Goal: Information Seeking & Learning: Learn about a topic

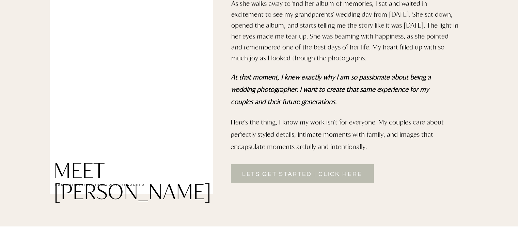
scroll to position [576, 0]
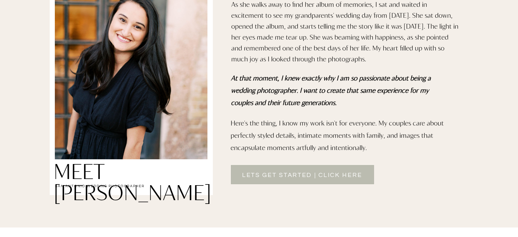
click at [278, 172] on h2 "lets get started | Click here" at bounding box center [302, 174] width 141 height 8
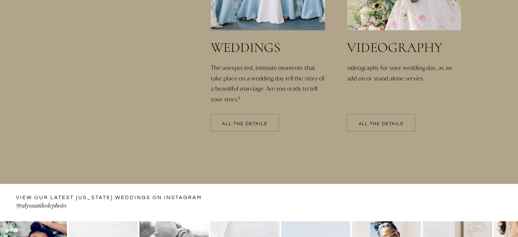
scroll to position [1527, 0]
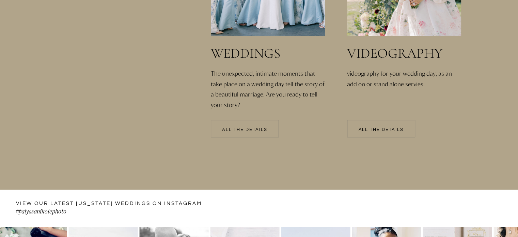
click at [253, 133] on div at bounding box center [245, 128] width 68 height 17
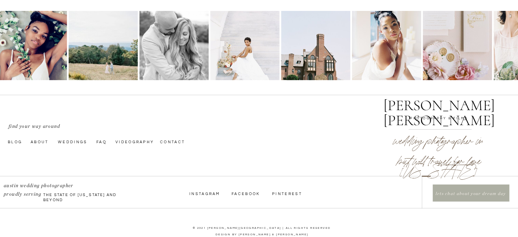
scroll to position [2574, 0]
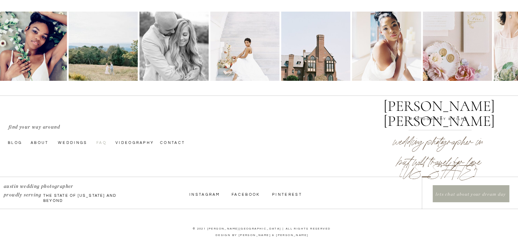
click at [98, 143] on nav "faq" at bounding box center [101, 141] width 11 height 5
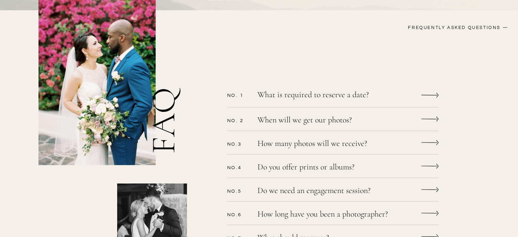
scroll to position [165, 0]
click at [343, 91] on p "What is required to reserve a date?" at bounding box center [324, 95] width 133 height 10
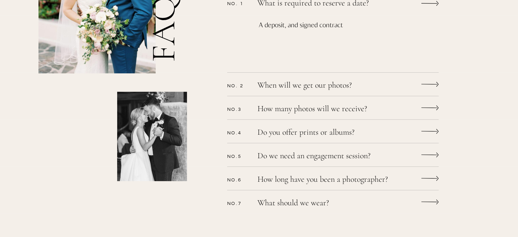
scroll to position [257, 0]
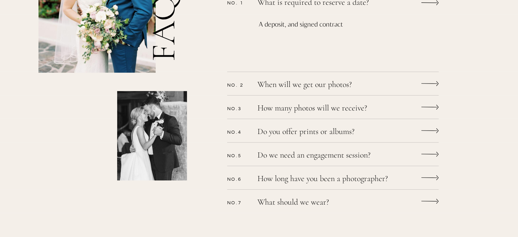
click at [343, 91] on div "CONTACT bLog FAQ videography wedding experience Alyssa nikole Lets chat WEDDING…" at bounding box center [259, 168] width 518 height 851
click at [342, 88] on p "When will we get our photos?" at bounding box center [324, 85] width 133 height 10
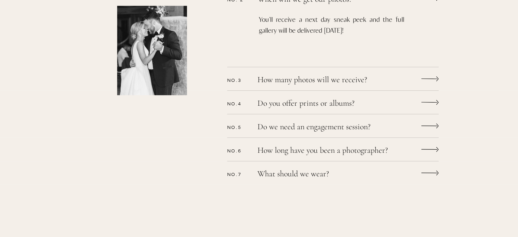
scroll to position [343, 0]
click at [342, 79] on p "How many photos will we receive?" at bounding box center [324, 80] width 133 height 10
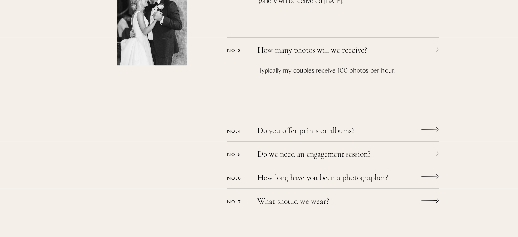
scroll to position [373, 0]
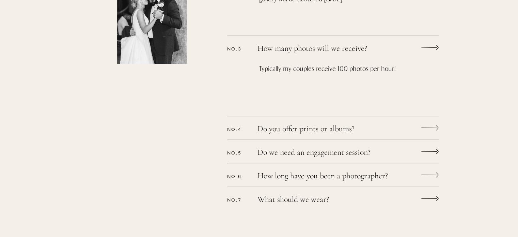
click at [321, 131] on p "Do you offer prints or albums?" at bounding box center [324, 130] width 133 height 10
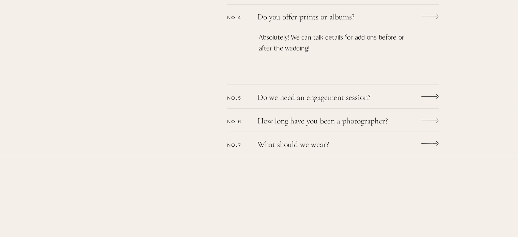
scroll to position [486, 0]
click at [324, 96] on p "Do we need an engagement session?" at bounding box center [324, 97] width 133 height 10
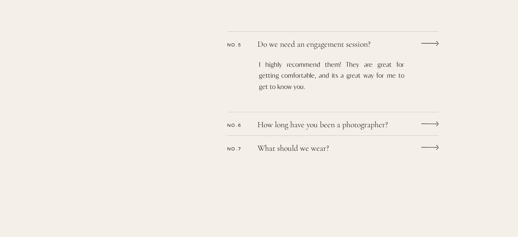
scroll to position [539, 0]
click at [320, 116] on div "CONTACT bLog FAQ videography wedding experience Alyssa nikole Lets chat WEDDING…" at bounding box center [259, 0] width 518 height 1078
click at [319, 120] on p "How long have you been a photographer?" at bounding box center [336, 125] width 156 height 10
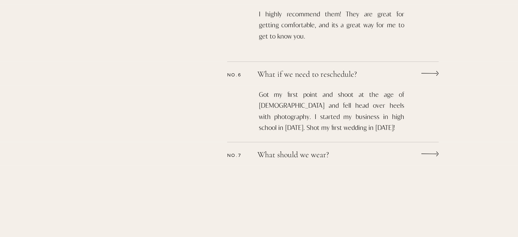
scroll to position [605, 0]
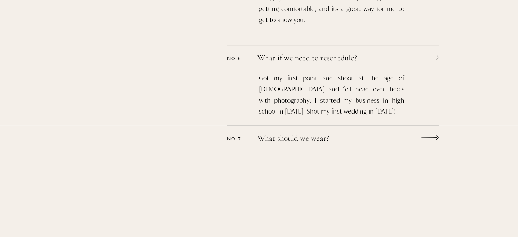
click at [307, 141] on p "What should we wear?" at bounding box center [324, 139] width 133 height 10
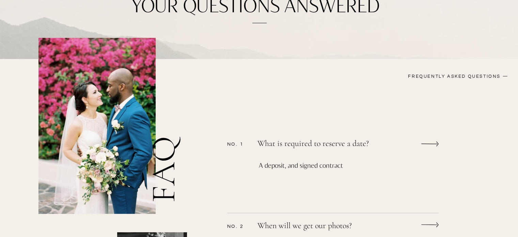
scroll to position [0, 0]
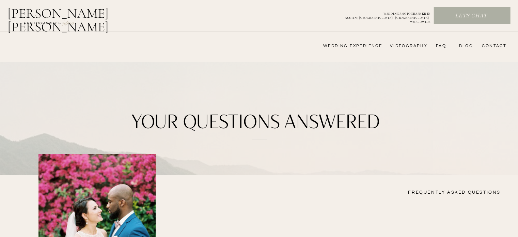
click at [355, 46] on nav "wedding experience" at bounding box center [348, 45] width 68 height 5
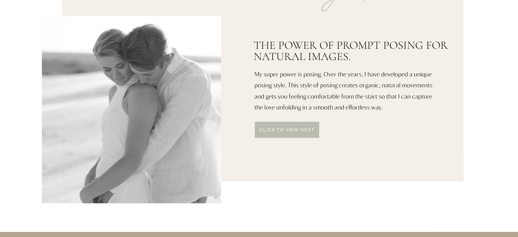
scroll to position [367, 0]
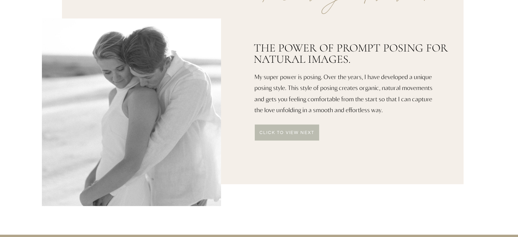
click at [301, 135] on p "click to VIEW NEXT" at bounding box center [287, 132] width 65 height 5
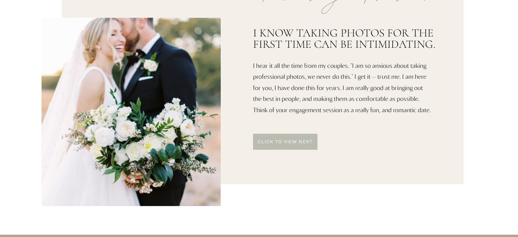
click at [298, 145] on div at bounding box center [285, 142] width 64 height 16
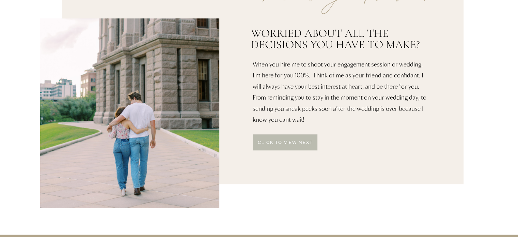
click at [298, 145] on div at bounding box center [285, 142] width 64 height 16
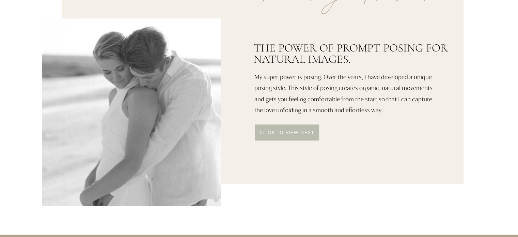
click at [298, 145] on div at bounding box center [263, 91] width 402 height 185
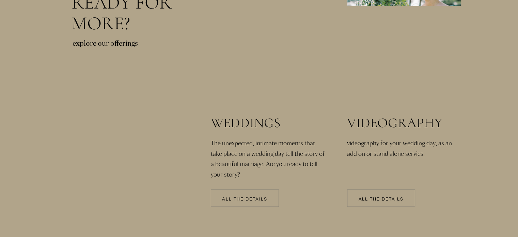
scroll to position [1458, 0]
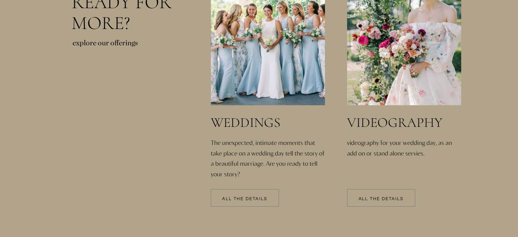
click at [261, 199] on p "All the details" at bounding box center [245, 199] width 68 height 5
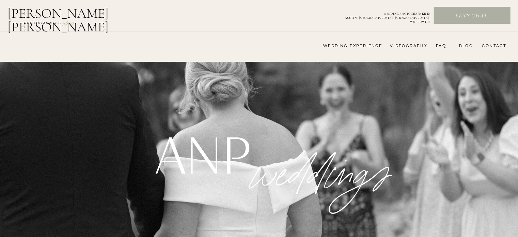
click at [479, 20] on div at bounding box center [472, 15] width 77 height 17
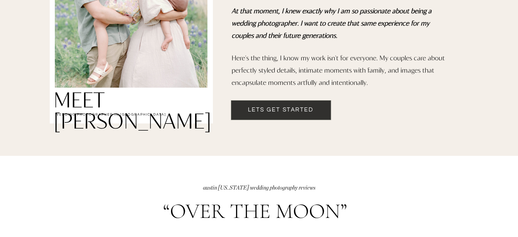
scroll to position [650, 0]
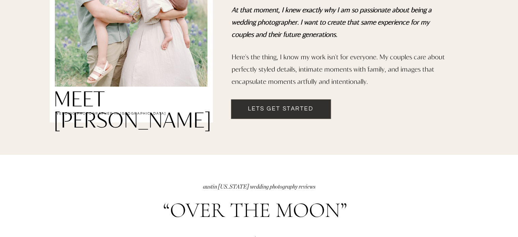
click at [297, 108] on h2 "Lets get started" at bounding box center [281, 113] width 100 height 17
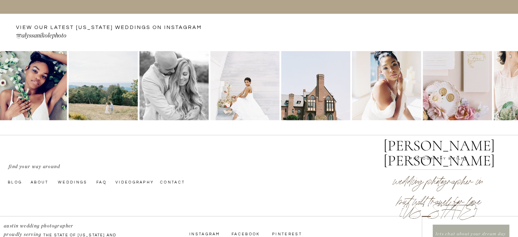
scroll to position [1751, 0]
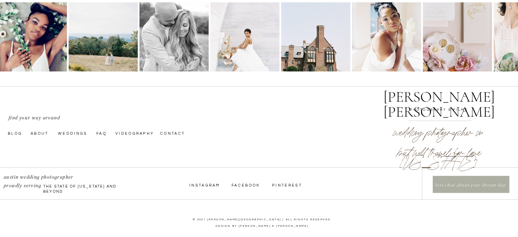
click at [451, 181] on div at bounding box center [471, 184] width 77 height 17
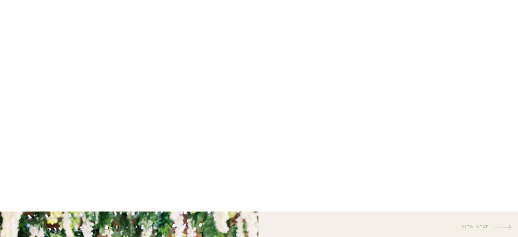
scroll to position [415, 0]
click at [314, 177] on div at bounding box center [206, 97] width 277 height 692
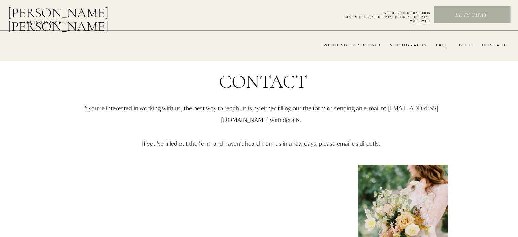
scroll to position [0, 0]
